Goal: Information Seeking & Learning: Understand process/instructions

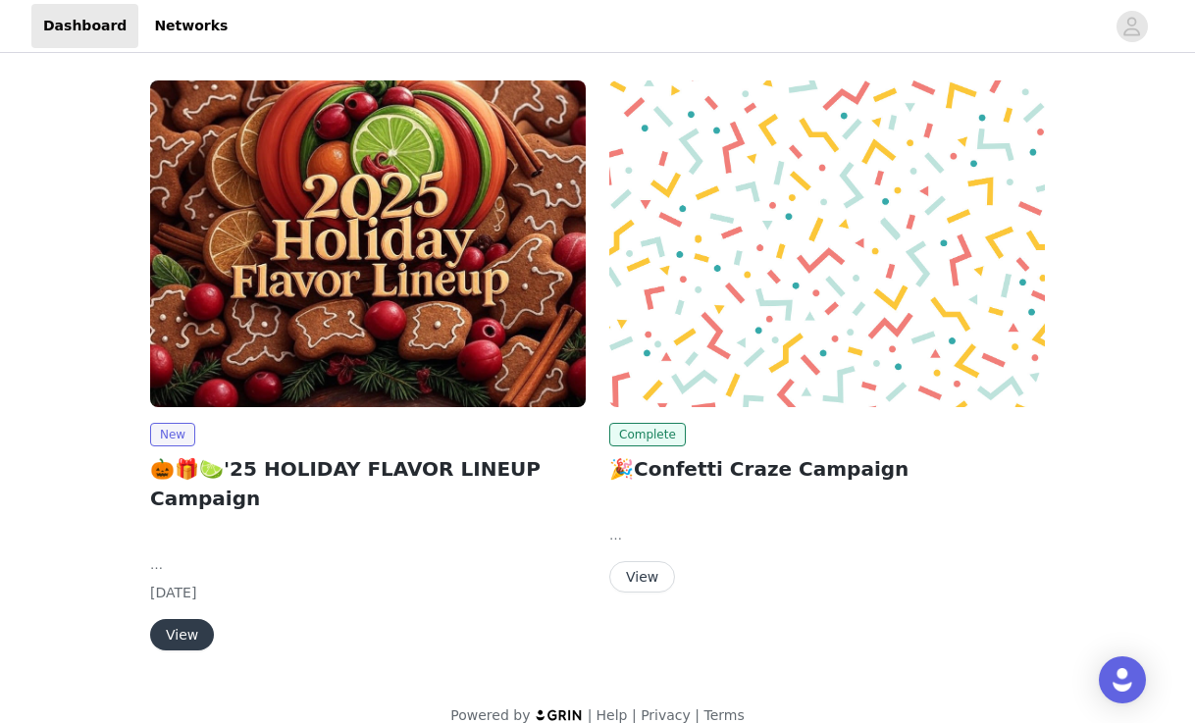
click at [191, 627] on button "View" at bounding box center [182, 634] width 64 height 31
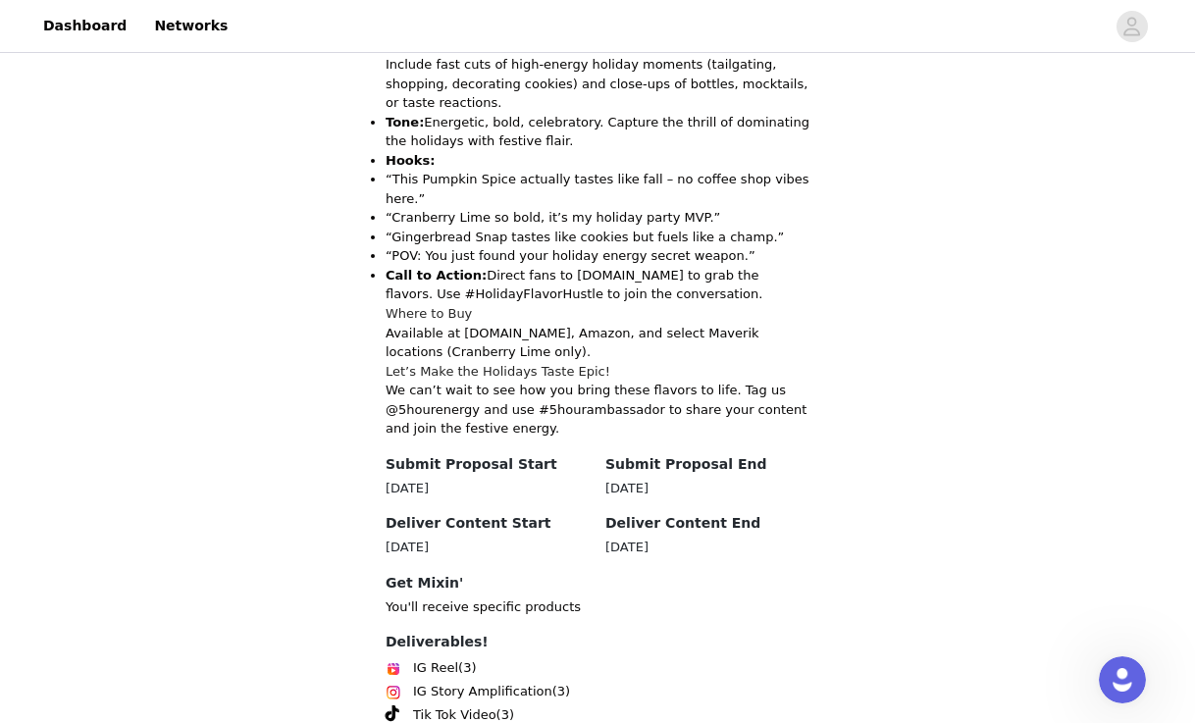
scroll to position [2290, 0]
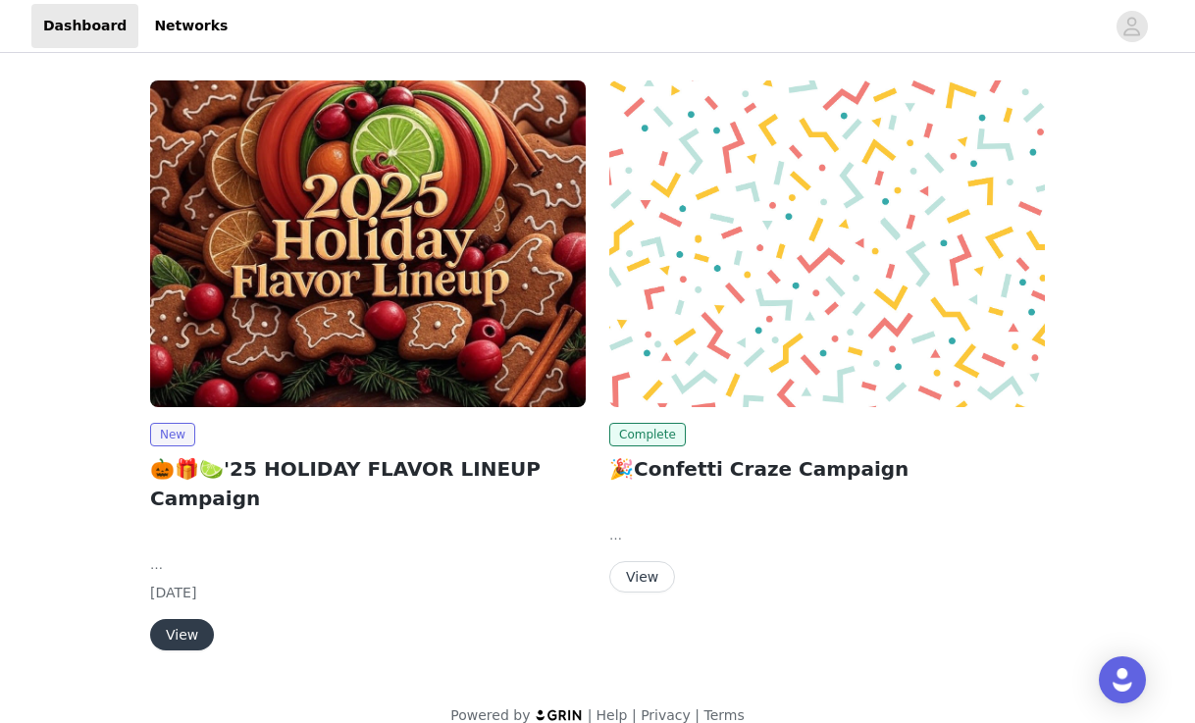
click at [179, 649] on div "New 🎃🎁🍋‍🟩'25 HOLIDAY FLAVOR LINEUP Campaign We’re launching three limited-time …" at bounding box center [367, 369] width 459 height 601
click at [180, 637] on button "View" at bounding box center [182, 634] width 64 height 31
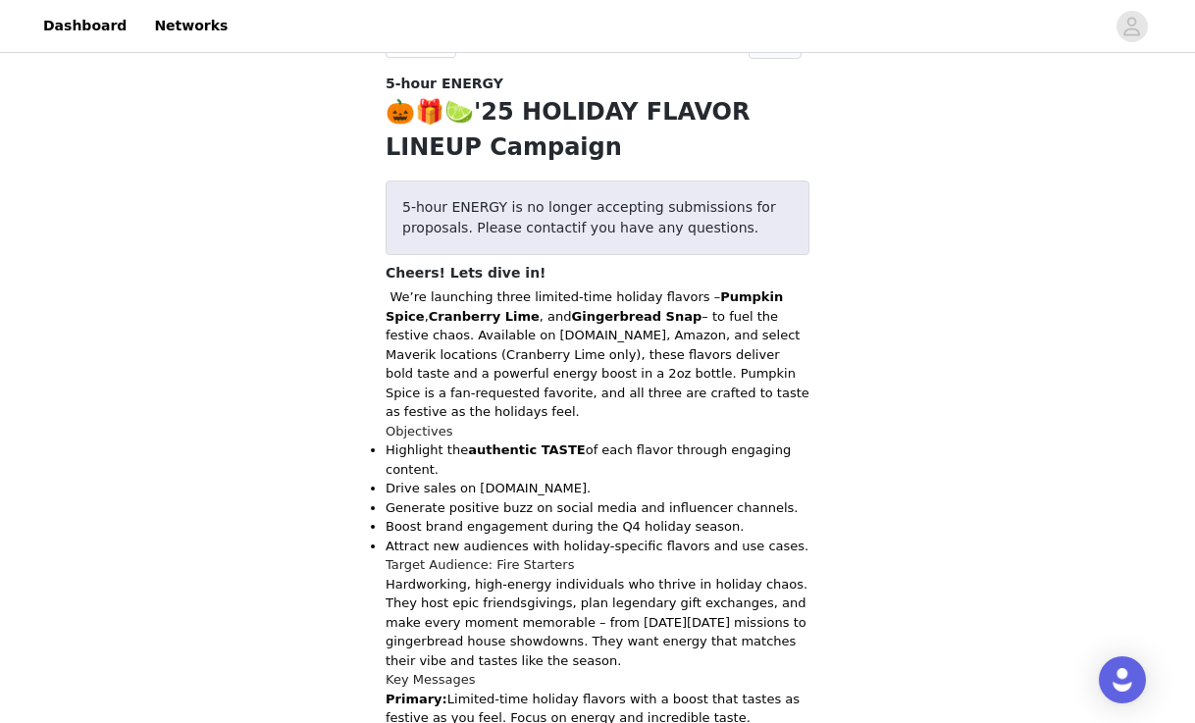
scroll to position [526, 0]
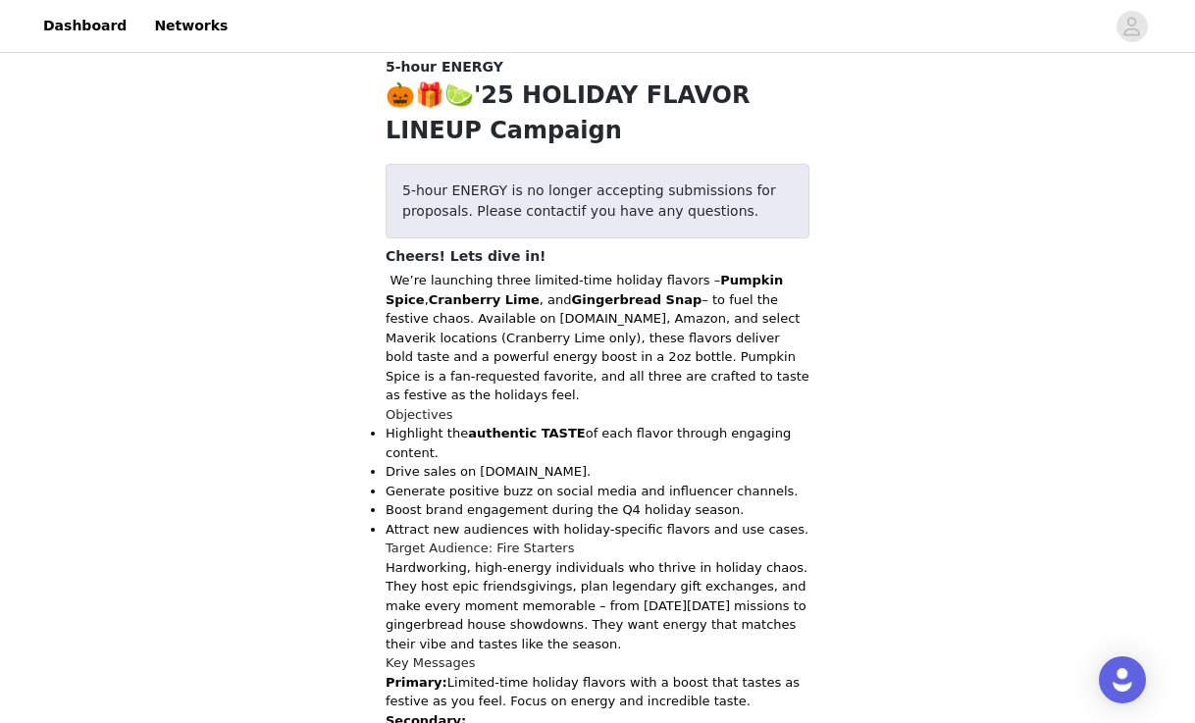
drag, startPoint x: 454, startPoint y: 282, endPoint x: 548, endPoint y: 389, distance: 142.5
click at [548, 389] on p "We’re launching three limited-time holiday flavors – Pumpkin Spice , Cranberry …" at bounding box center [597, 338] width 424 height 134
click at [553, 482] on p "Generate positive buzz on social media and influencer channels." at bounding box center [597, 492] width 424 height 20
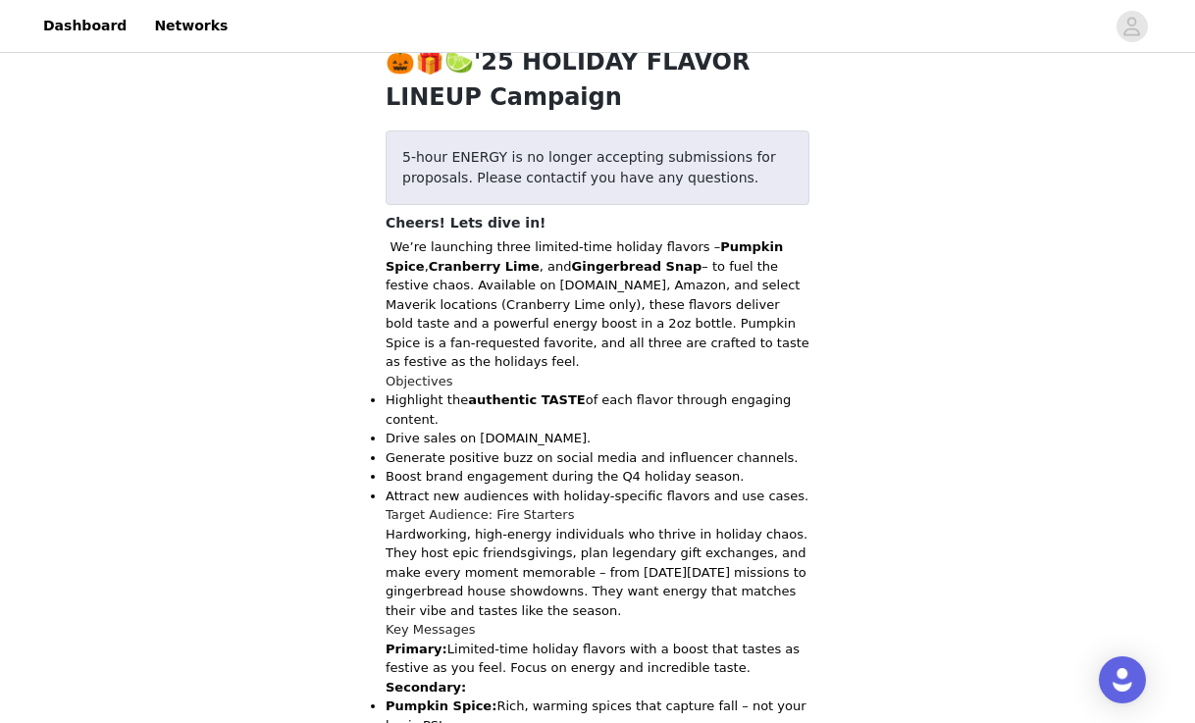
scroll to position [564, 0]
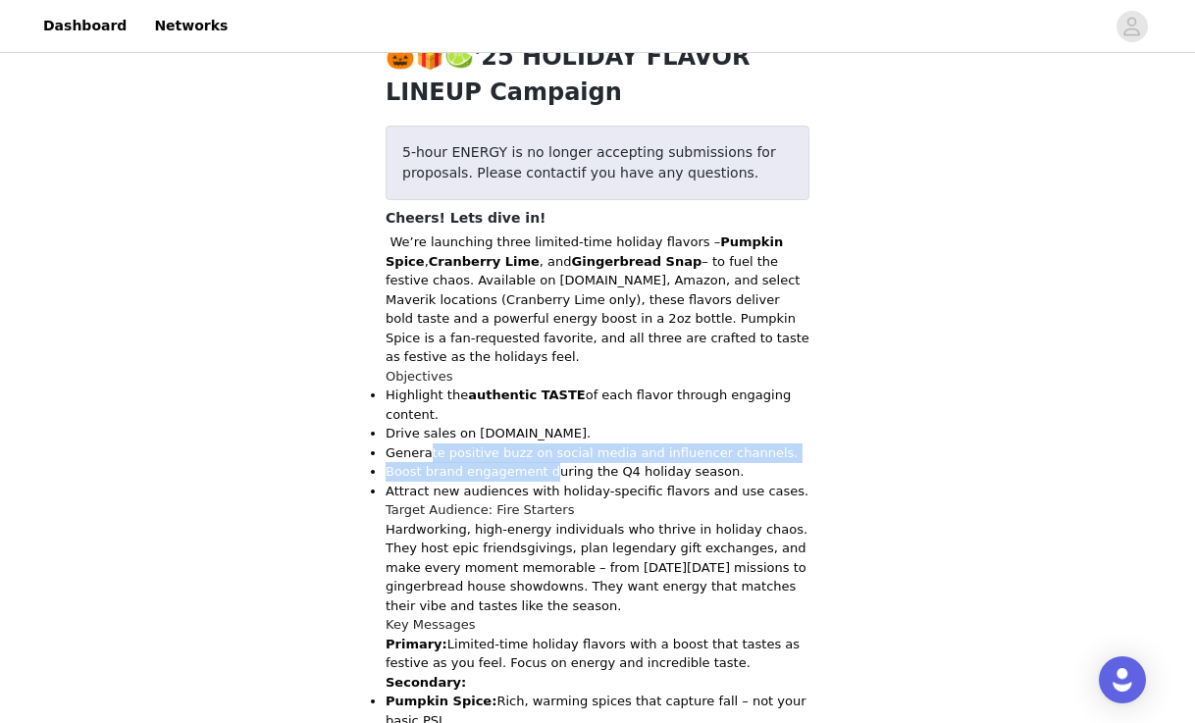
drag, startPoint x: 431, startPoint y: 452, endPoint x: 549, endPoint y: 469, distance: 119.8
click at [549, 469] on ul "Highlight the authentic TASTE of each flavor through engaging content. Drive sa…" at bounding box center [597, 442] width 424 height 115
click at [549, 469] on p "Boost brand engagement during the Q4 holiday season." at bounding box center [597, 472] width 424 height 20
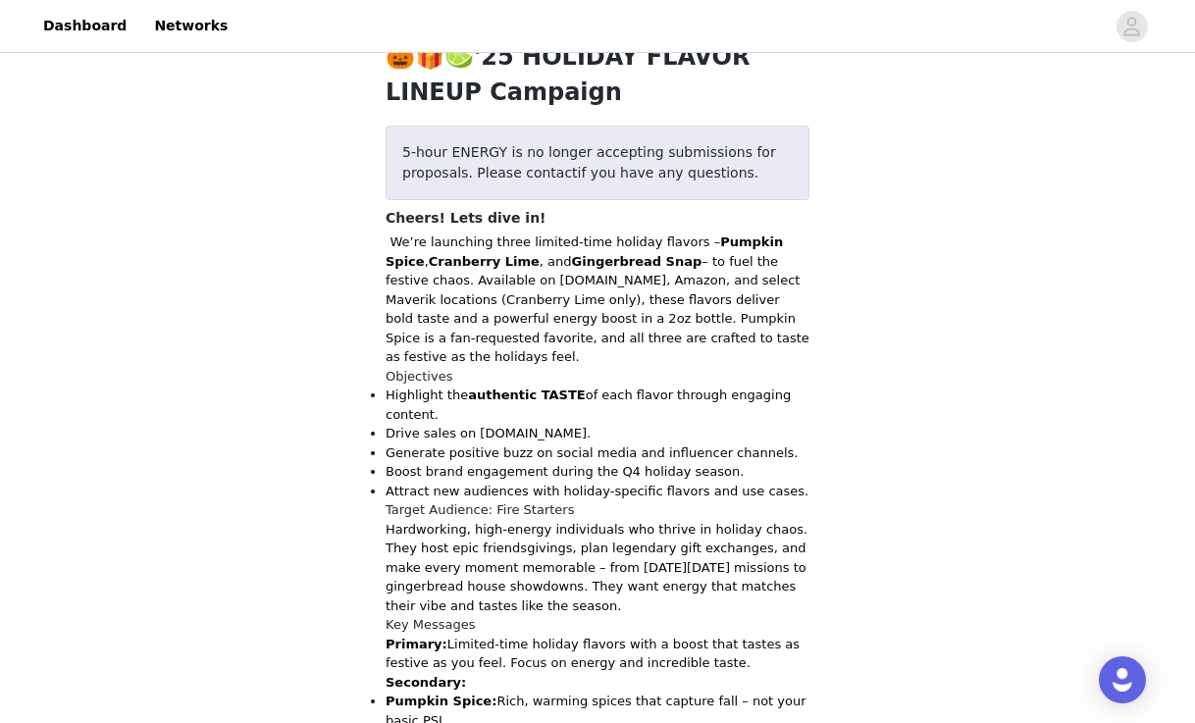
scroll to position [592, 0]
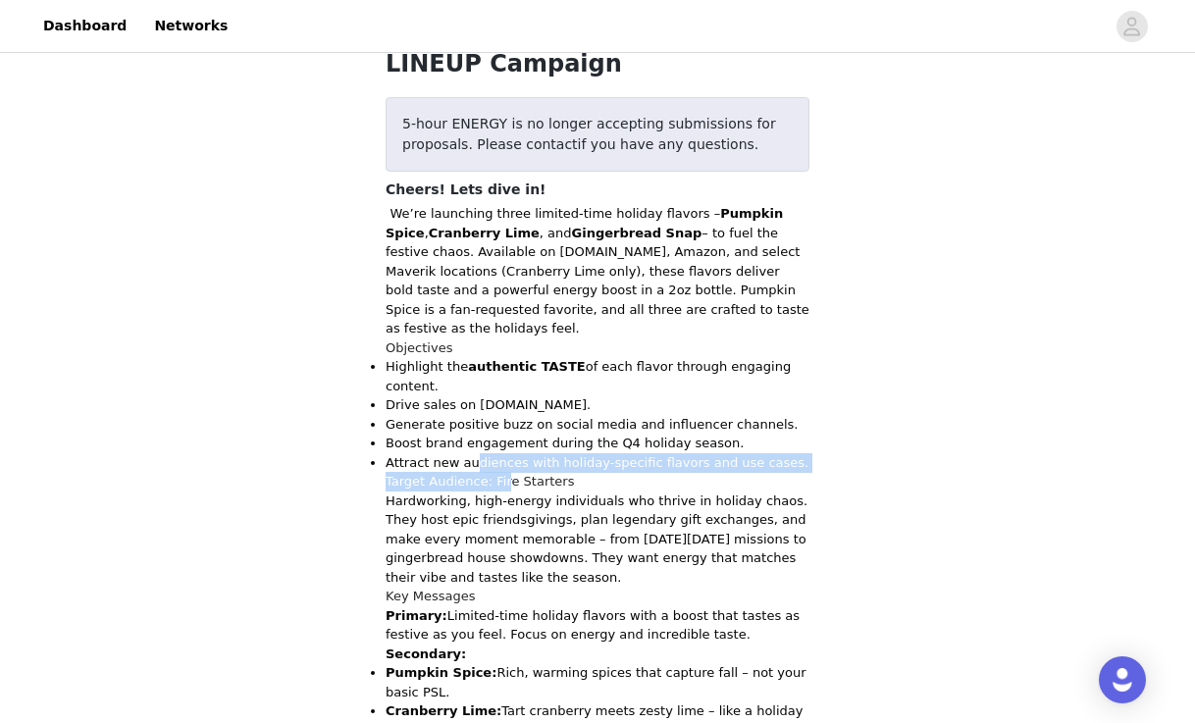
drag, startPoint x: 478, startPoint y: 453, endPoint x: 507, endPoint y: 486, distance: 43.7
click at [506, 485] on h2 "Target Audience: Fire Starters" at bounding box center [597, 482] width 424 height 20
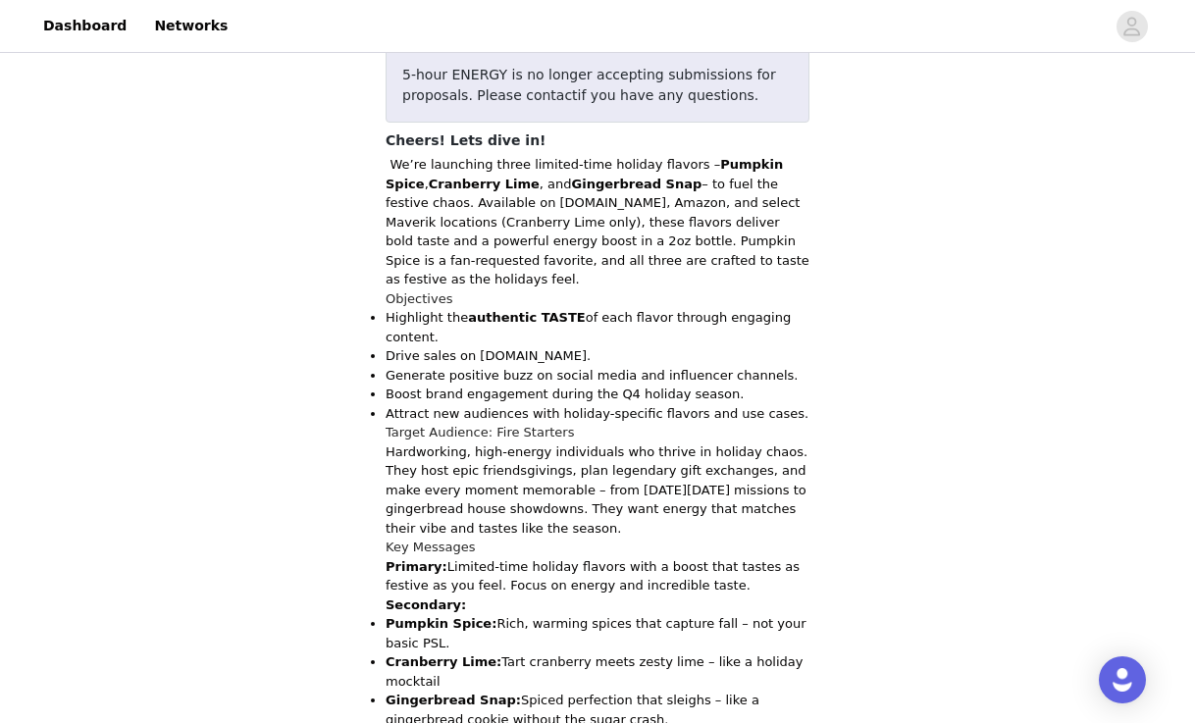
scroll to position [657, 0]
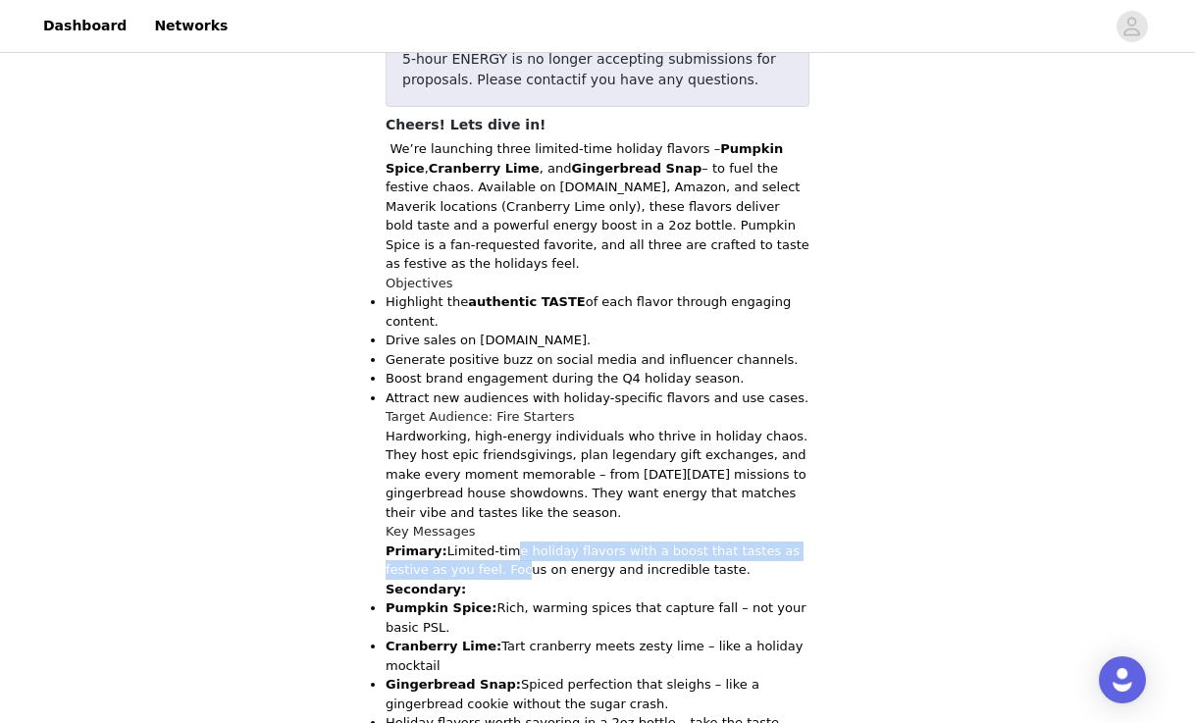
drag, startPoint x: 500, startPoint y: 541, endPoint x: 514, endPoint y: 556, distance: 20.1
click at [514, 556] on p "Primary: Limited-time holiday flavors with a boost that tastes as festive as yo…" at bounding box center [597, 570] width 424 height 58
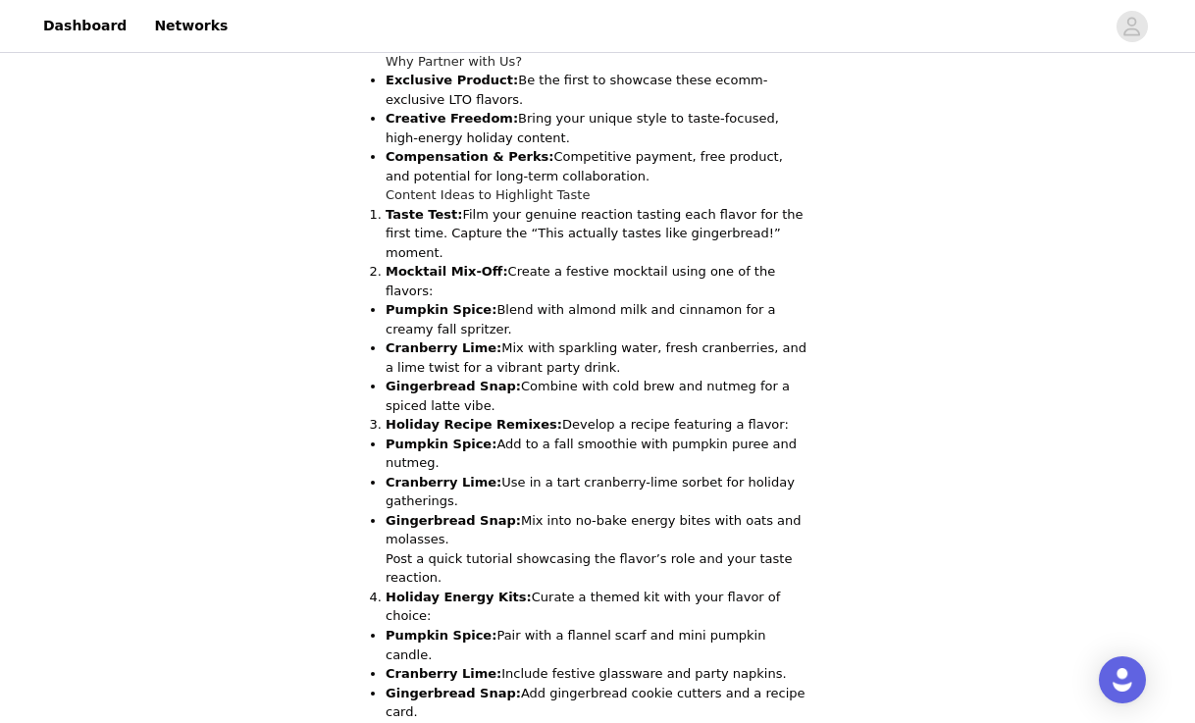
scroll to position [1431, 0]
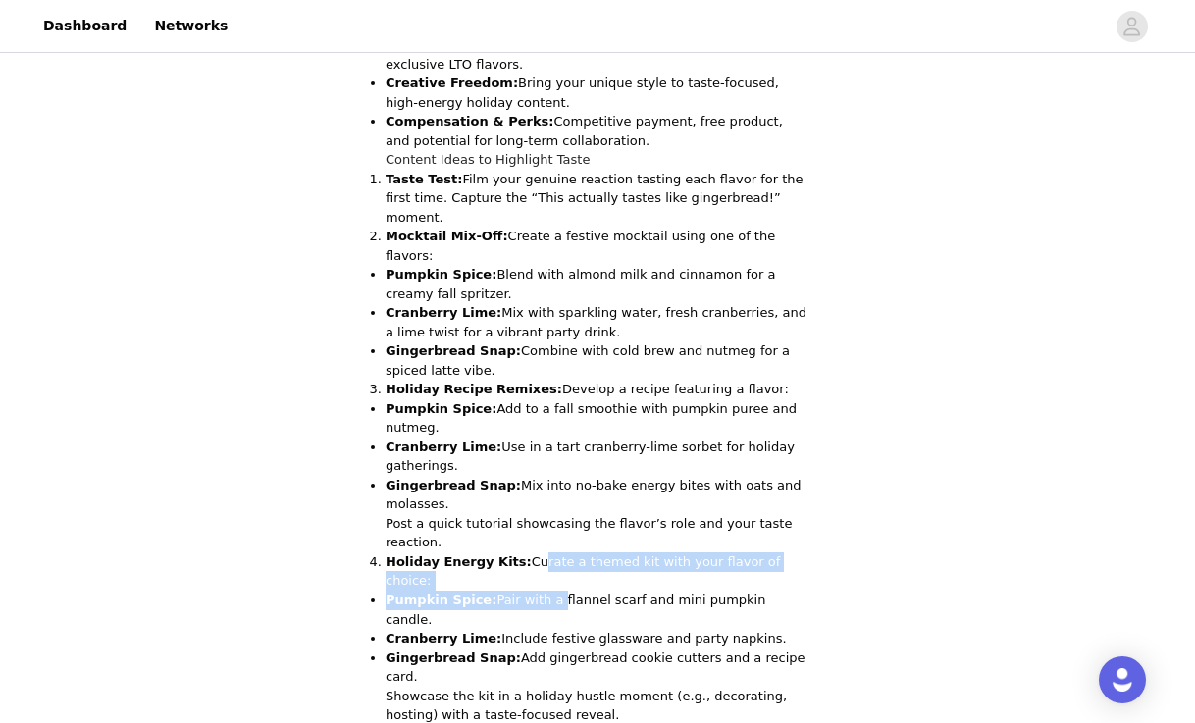
drag, startPoint x: 525, startPoint y: 504, endPoint x: 548, endPoint y: 515, distance: 25.9
click at [548, 552] on li "Holiday Energy Kits: Curate a themed kit with your flavor of choice: Pumpkin Sp…" at bounding box center [597, 638] width 424 height 173
click at [548, 590] on p "Pumpkin Spice: Pair with a flannel scarf and mini pumpkin candle." at bounding box center [597, 609] width 424 height 38
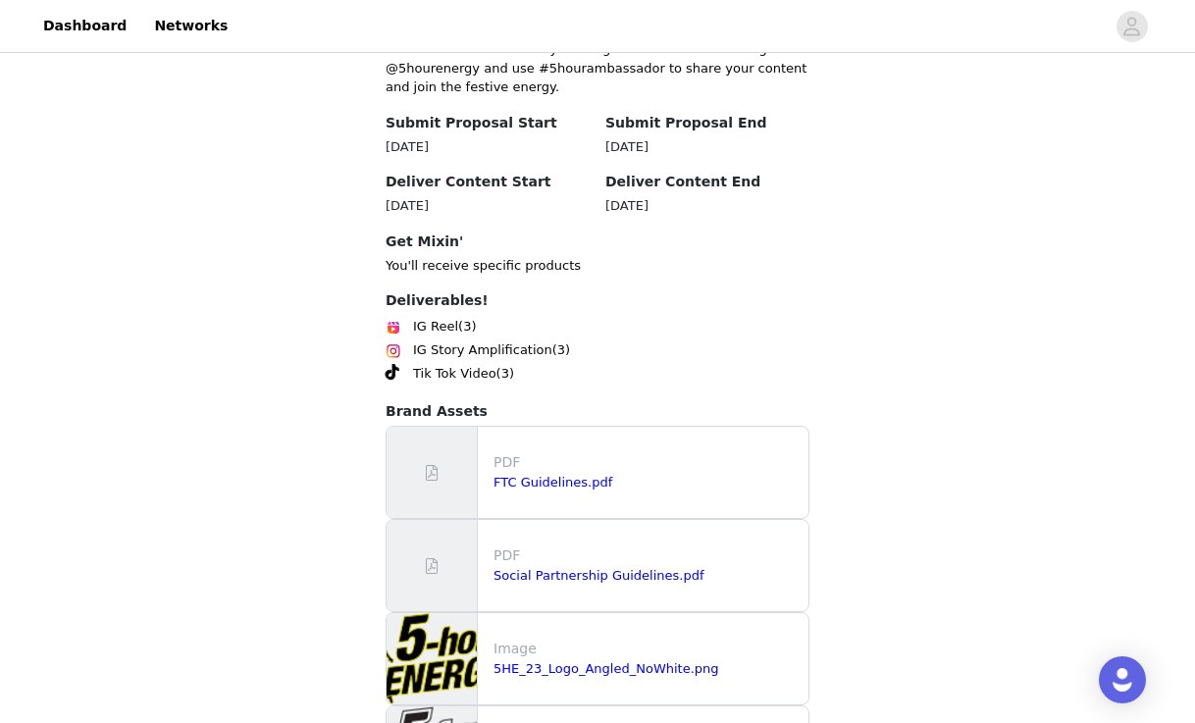
scroll to position [2666, 0]
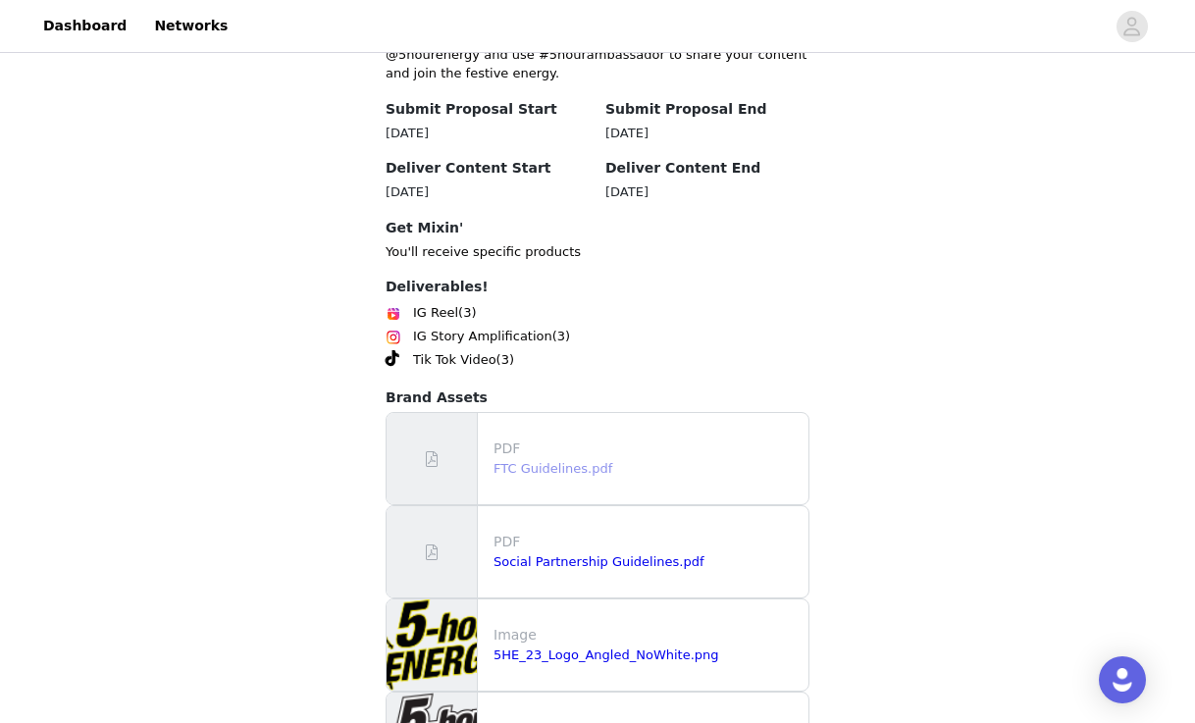
click at [555, 461] on link "FTC Guidelines.pdf" at bounding box center [552, 468] width 119 height 15
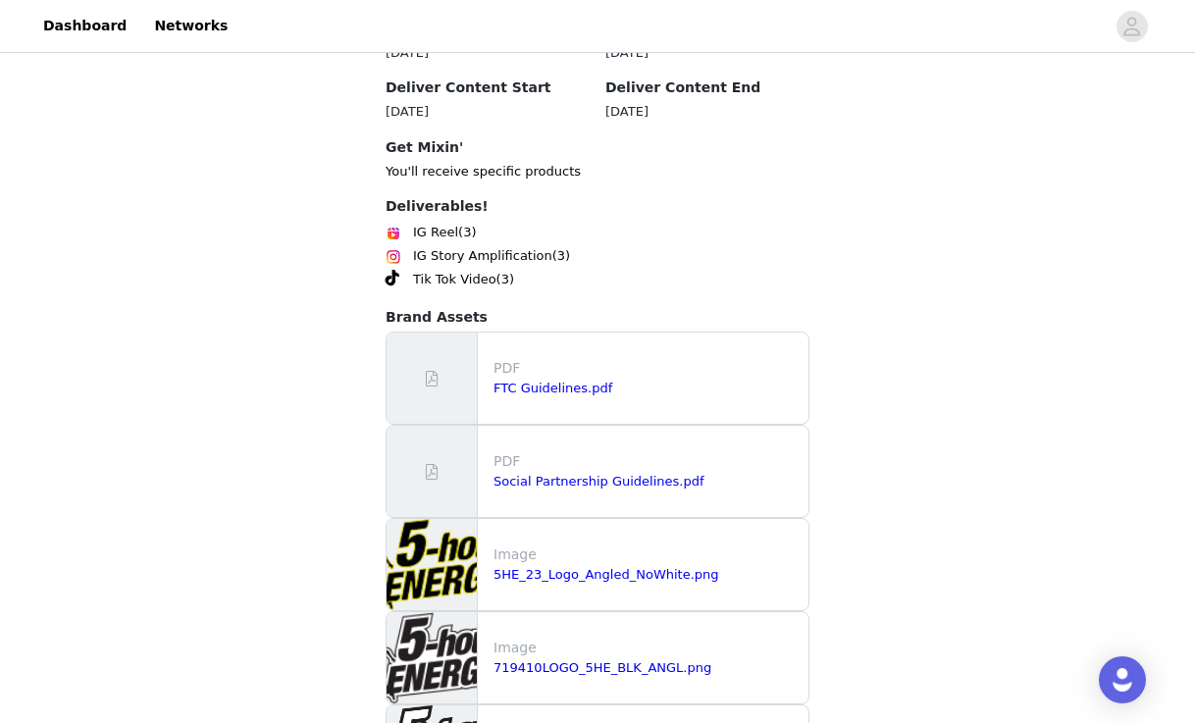
scroll to position [2752, 0]
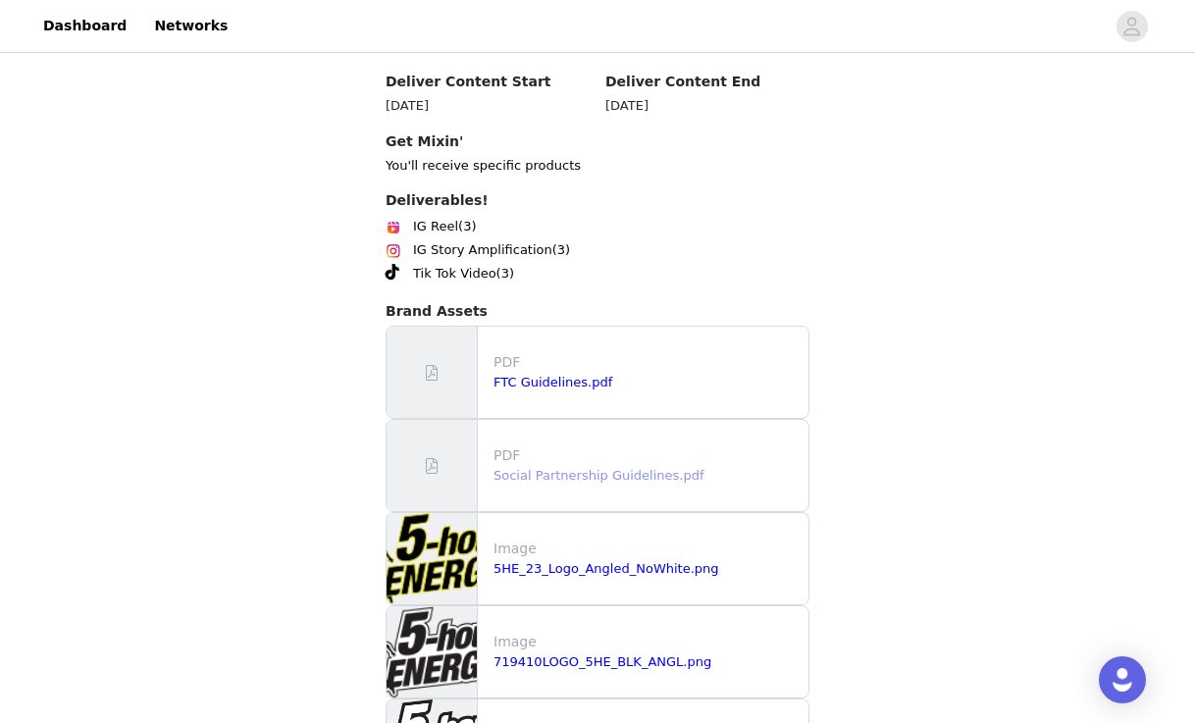
click at [648, 468] on link "Social Partnership Guidelines.pdf" at bounding box center [598, 475] width 211 height 15
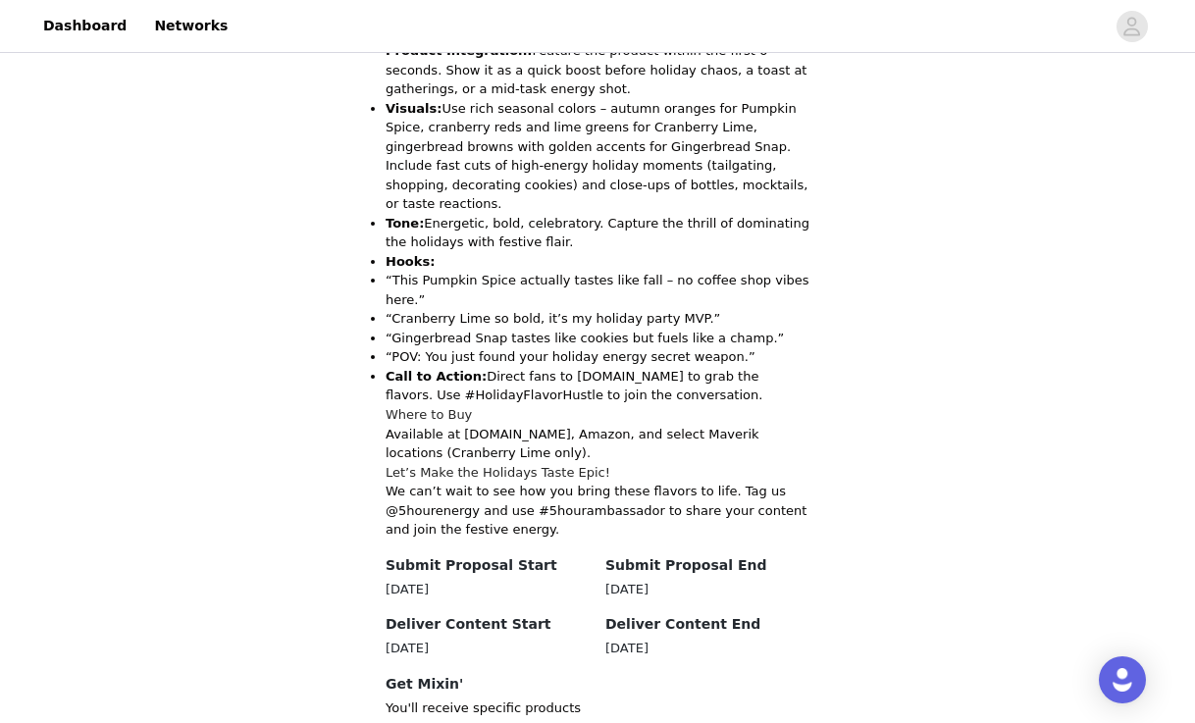
scroll to position [2210, 0]
drag, startPoint x: 696, startPoint y: 488, endPoint x: 608, endPoint y: 464, distance: 91.6
click at [608, 614] on div "Deliver Content End [DATE]" at bounding box center [707, 636] width 204 height 44
click at [607, 614] on h4 "Deliver Content End" at bounding box center [707, 624] width 204 height 21
drag, startPoint x: 606, startPoint y: 462, endPoint x: 708, endPoint y: 479, distance: 103.4
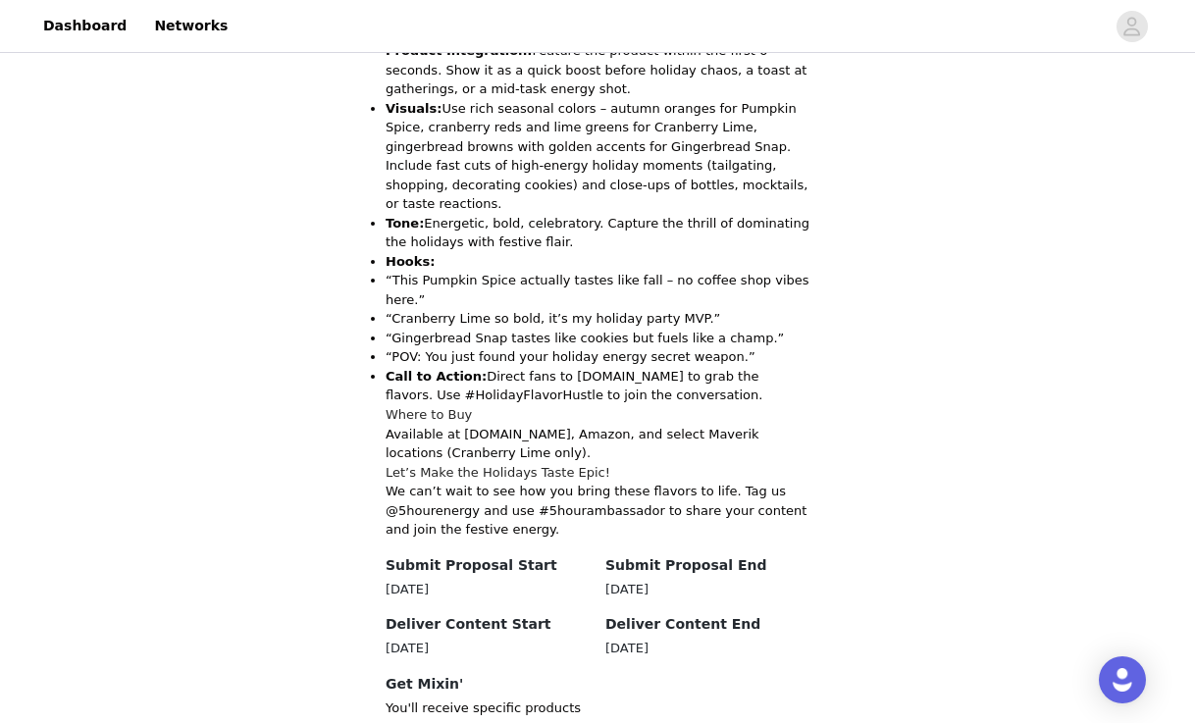
click at [708, 614] on div "Deliver Content End [DATE]" at bounding box center [707, 636] width 204 height 44
copy div "Deliver Content End [DATE]"
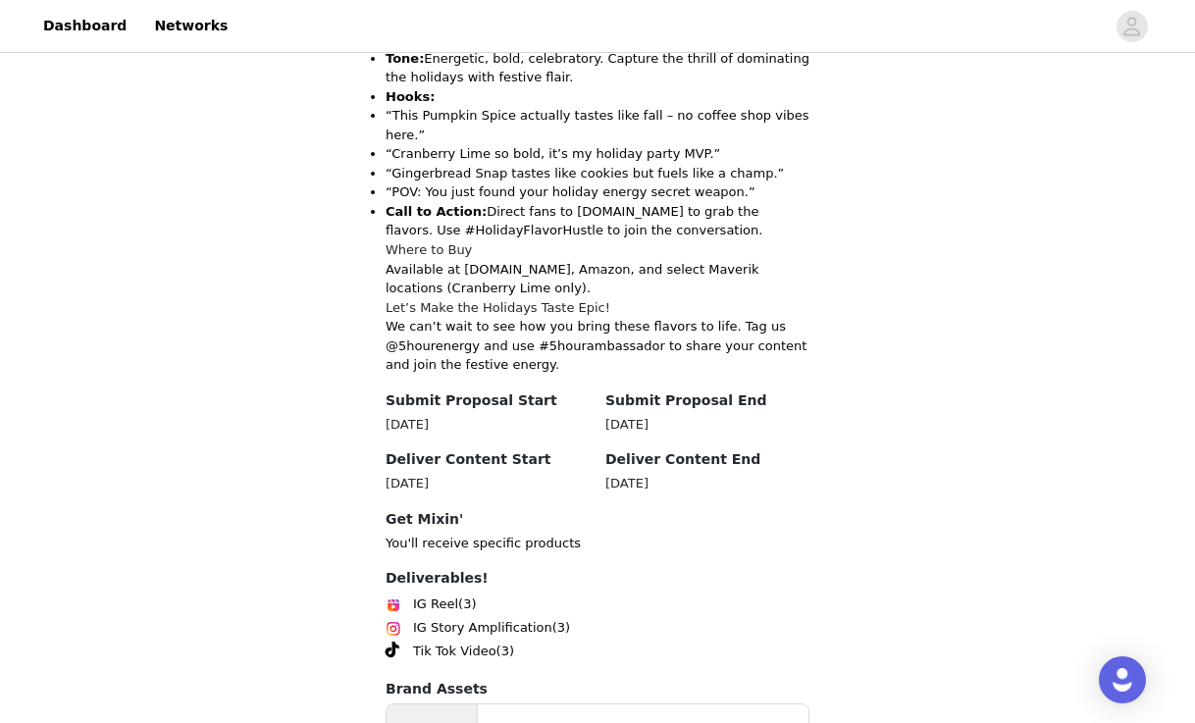
scroll to position [2346, 0]
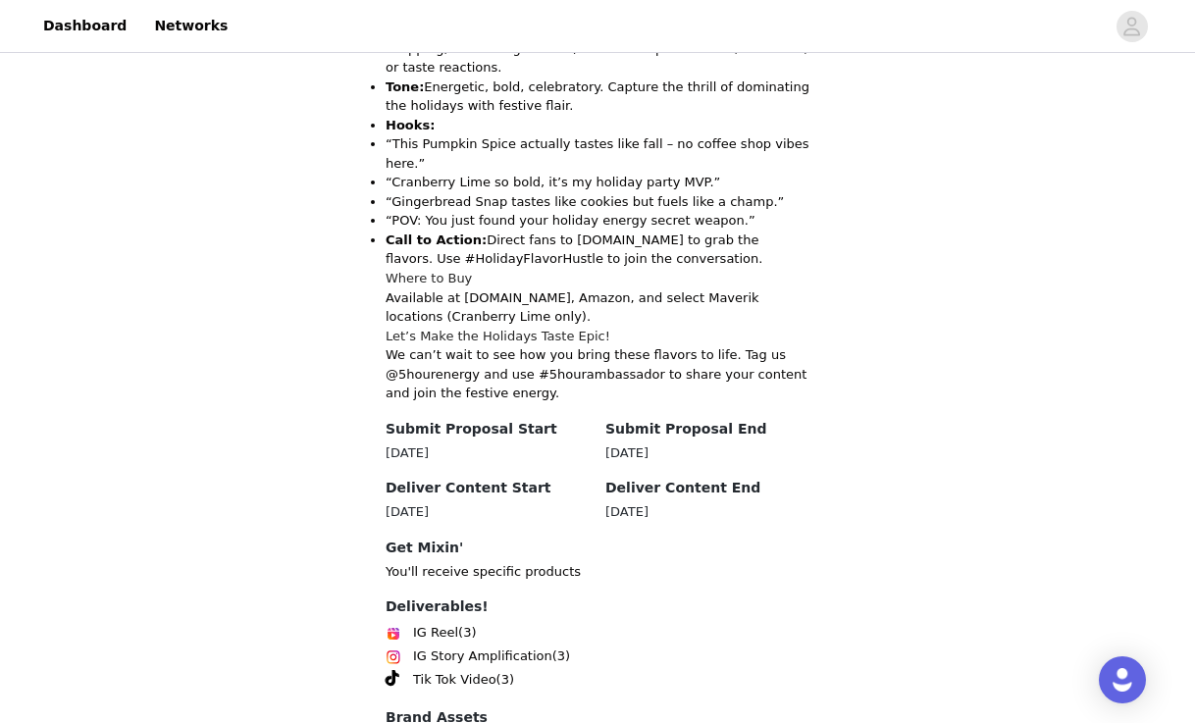
drag, startPoint x: 602, startPoint y: 322, endPoint x: 713, endPoint y: 351, distance: 114.7
click at [713, 478] on div "Deliver Content End [DATE]" at bounding box center [707, 500] width 220 height 44
click at [713, 502] on div "[DATE]" at bounding box center [707, 512] width 204 height 20
drag, startPoint x: 690, startPoint y: 343, endPoint x: 595, endPoint y: 346, distance: 95.2
click at [595, 478] on div "Deliver Content Start Sep 1, 2025 Deliver Content End Nov 30, 2025" at bounding box center [597, 500] width 439 height 44
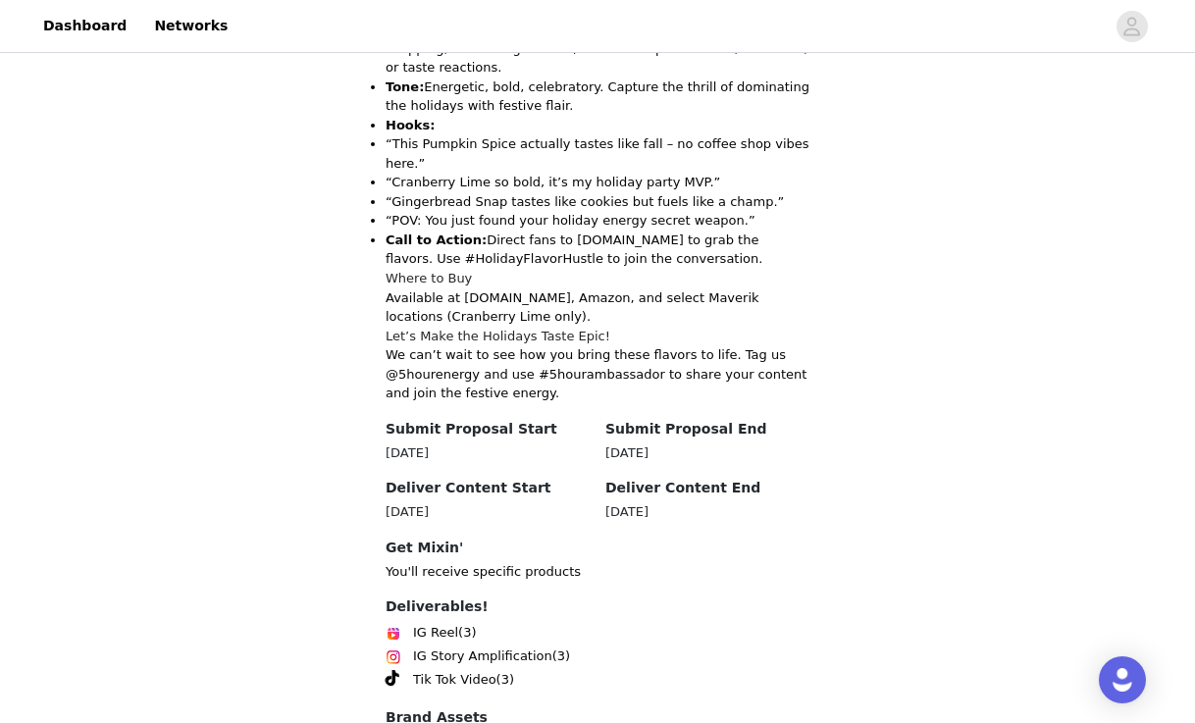
click at [595, 478] on div "Deliver Content Start Sep 1, 2025" at bounding box center [488, 500] width 220 height 44
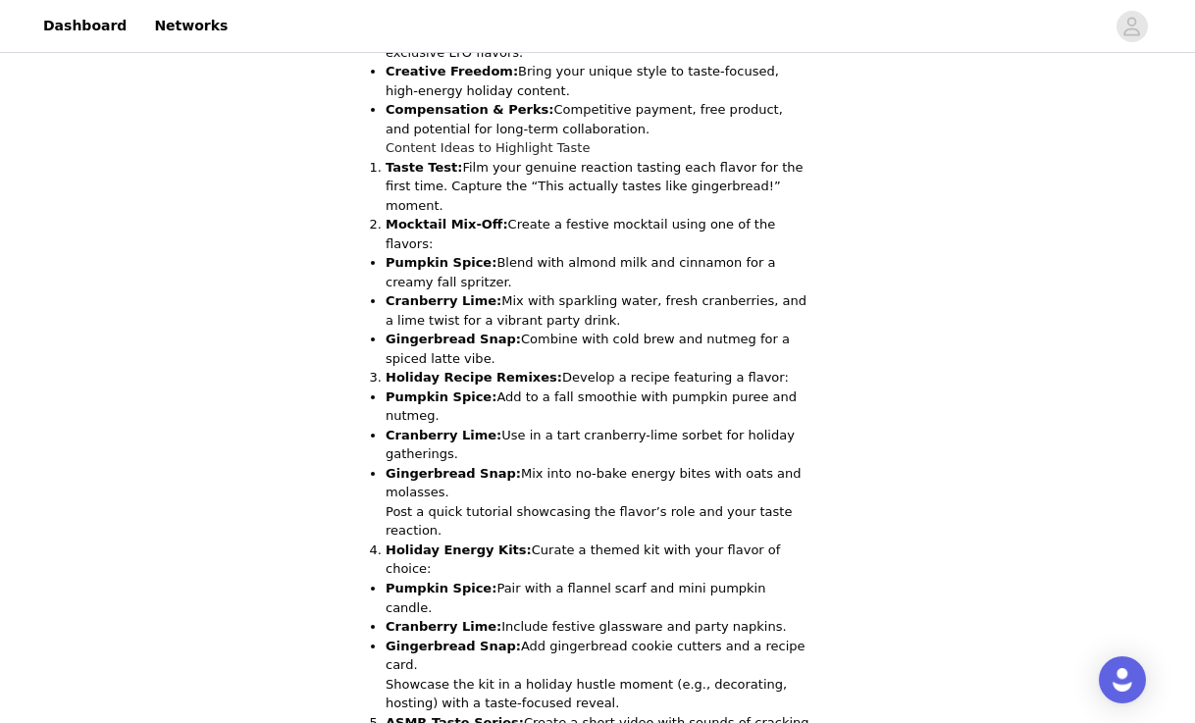
scroll to position [1398, 0]
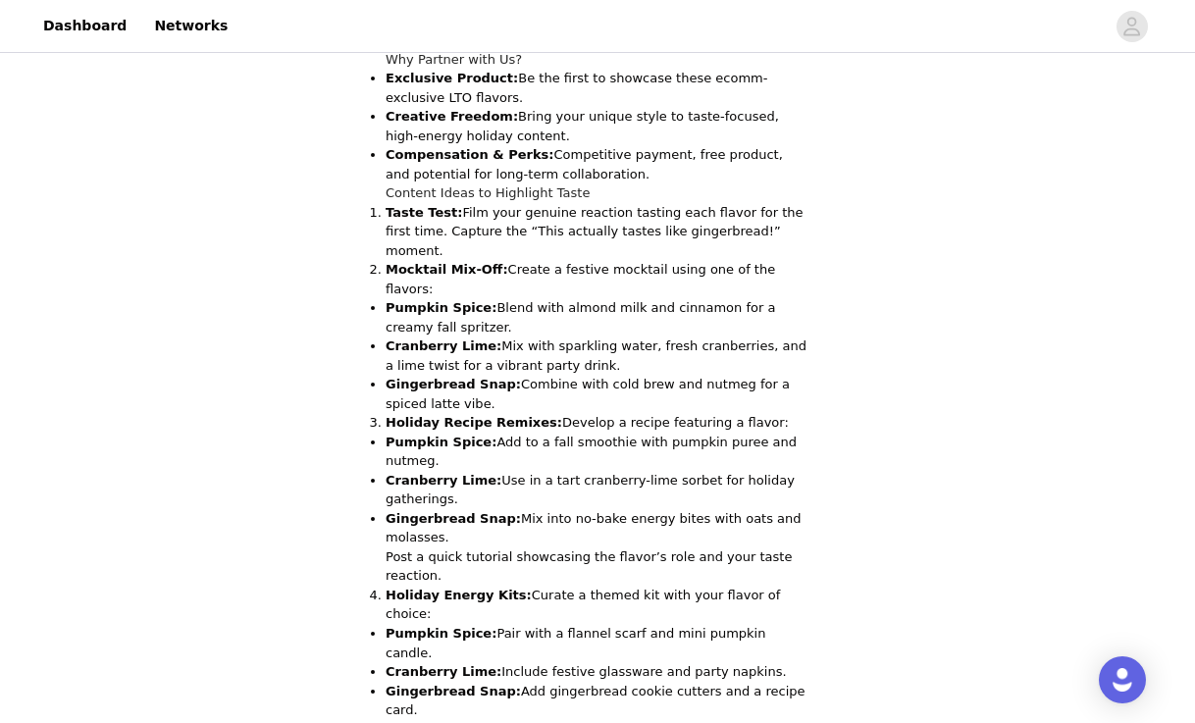
drag, startPoint x: 492, startPoint y: 234, endPoint x: 394, endPoint y: 243, distance: 98.5
click at [394, 260] on p "Mocktail Mix-Off: Create a festive mocktail using one of the flavors:" at bounding box center [597, 279] width 424 height 38
drag, startPoint x: 382, startPoint y: 238, endPoint x: 486, endPoint y: 232, distance: 105.1
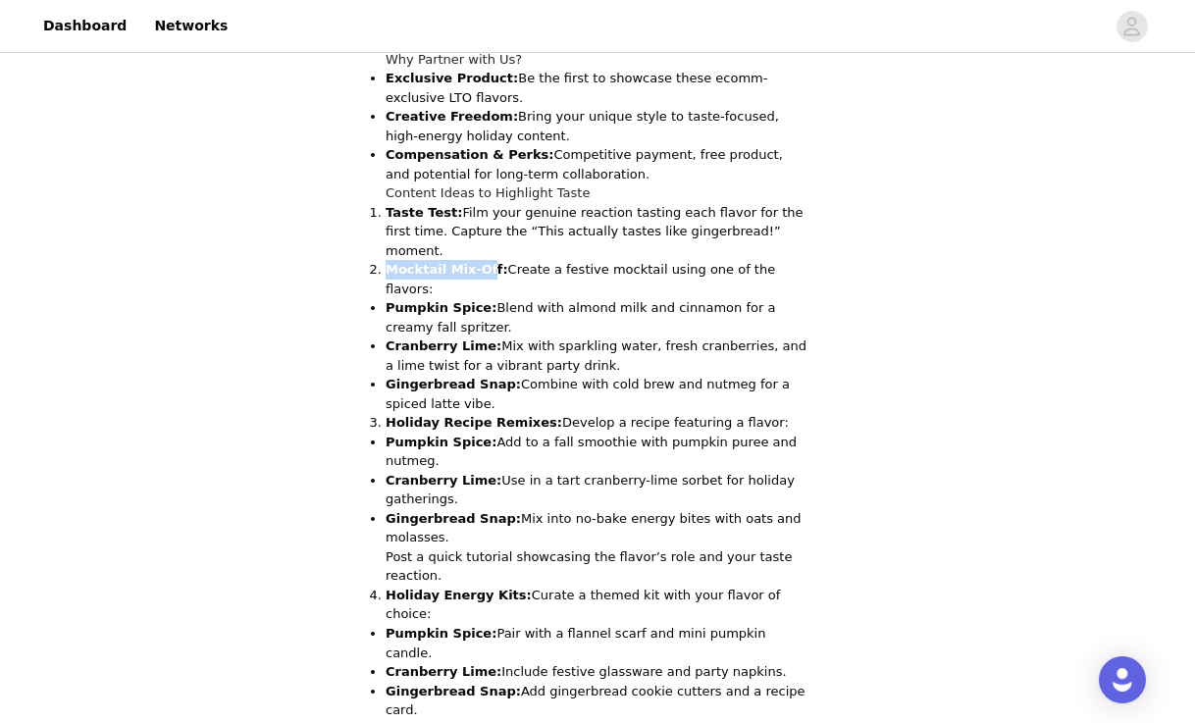
click at [486, 262] on strong "Mocktail Mix-Off:" at bounding box center [446, 269] width 123 height 15
drag, startPoint x: 494, startPoint y: 232, endPoint x: 432, endPoint y: 232, distance: 62.8
click at [432, 262] on strong "Mocktail Mix-Off:" at bounding box center [446, 269] width 123 height 15
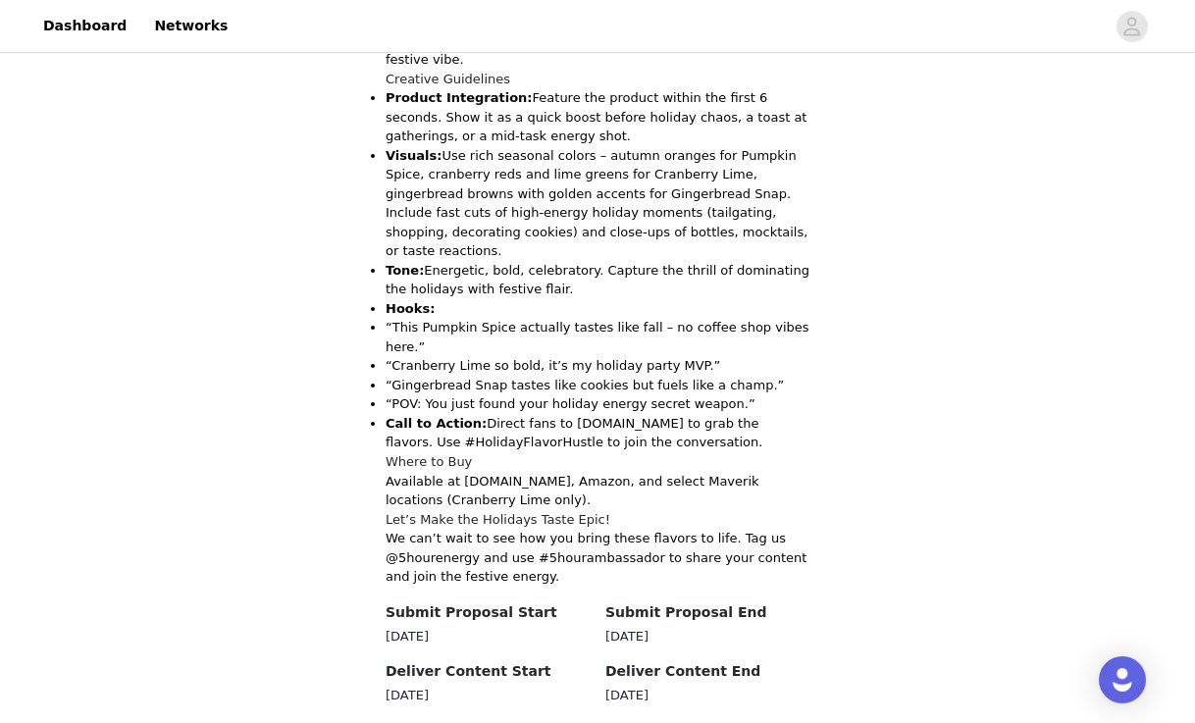
scroll to position [2181, 0]
